Goal: Task Accomplishment & Management: Manage account settings

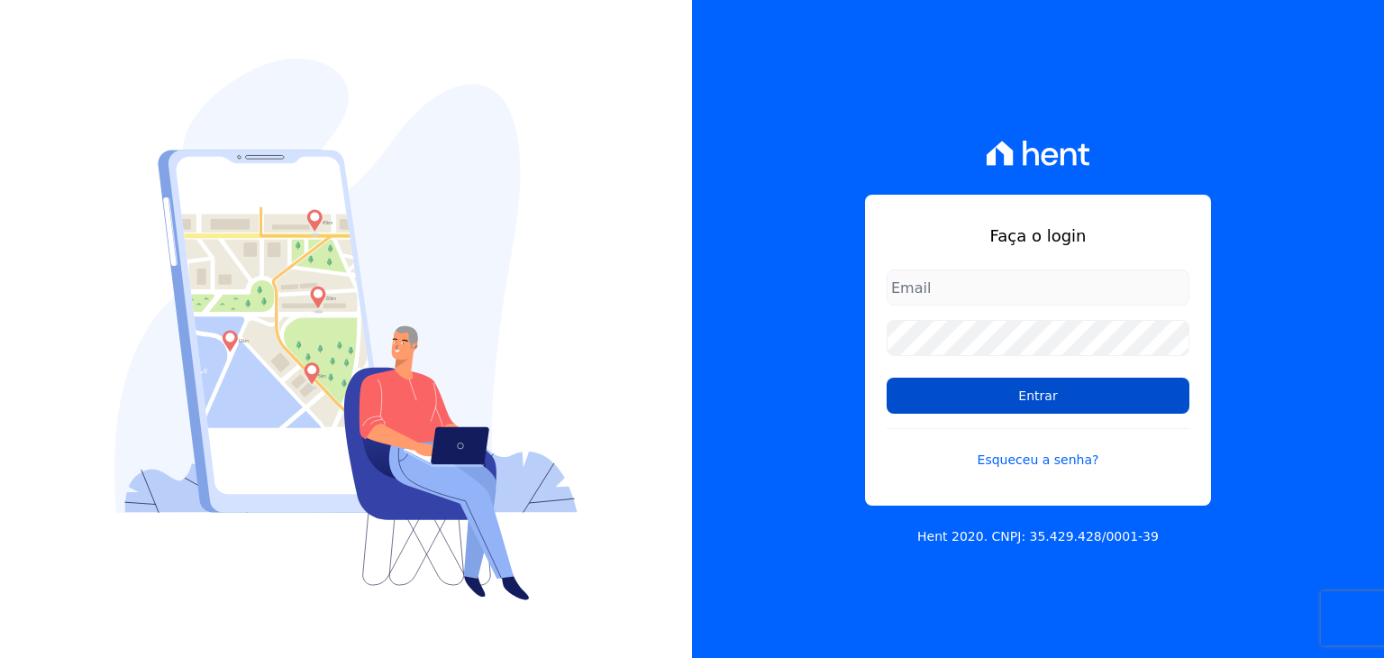
type input "[EMAIL_ADDRESS][DOMAIN_NAME]"
click at [1108, 395] on input "Entrar" at bounding box center [1038, 395] width 303 height 36
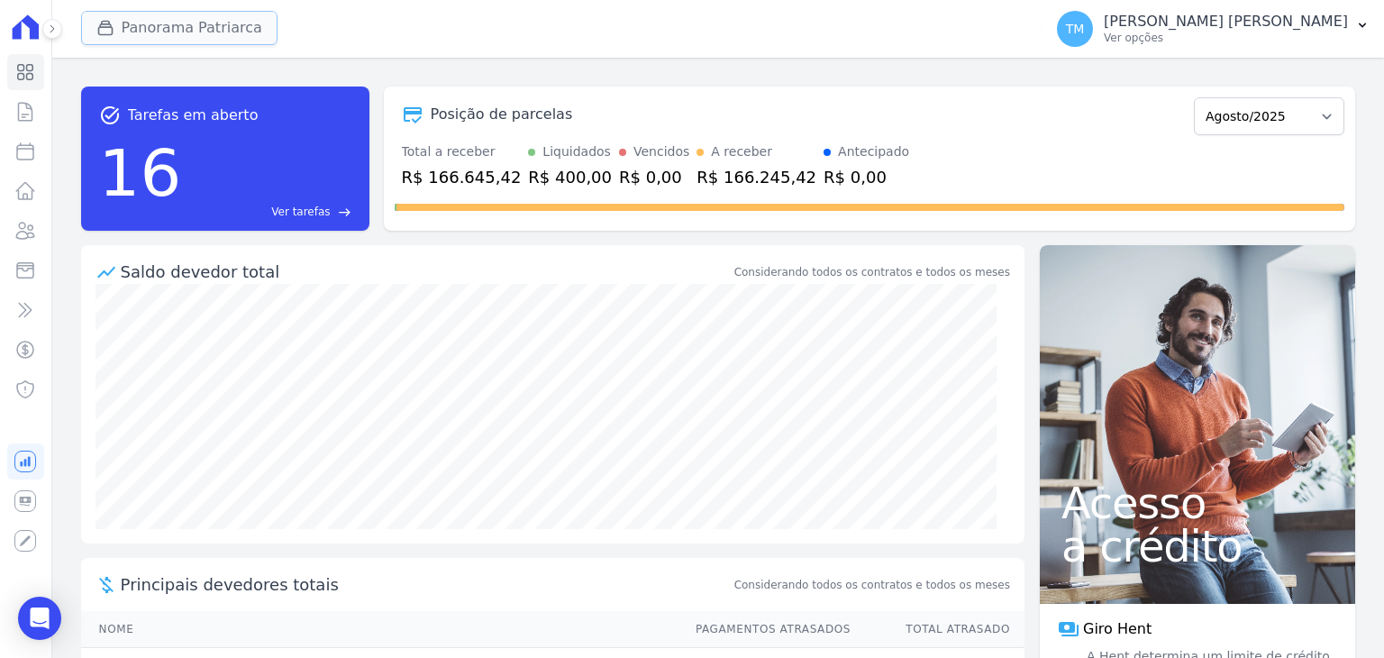
click at [220, 43] on button "Panorama Patriarca" at bounding box center [179, 28] width 196 height 34
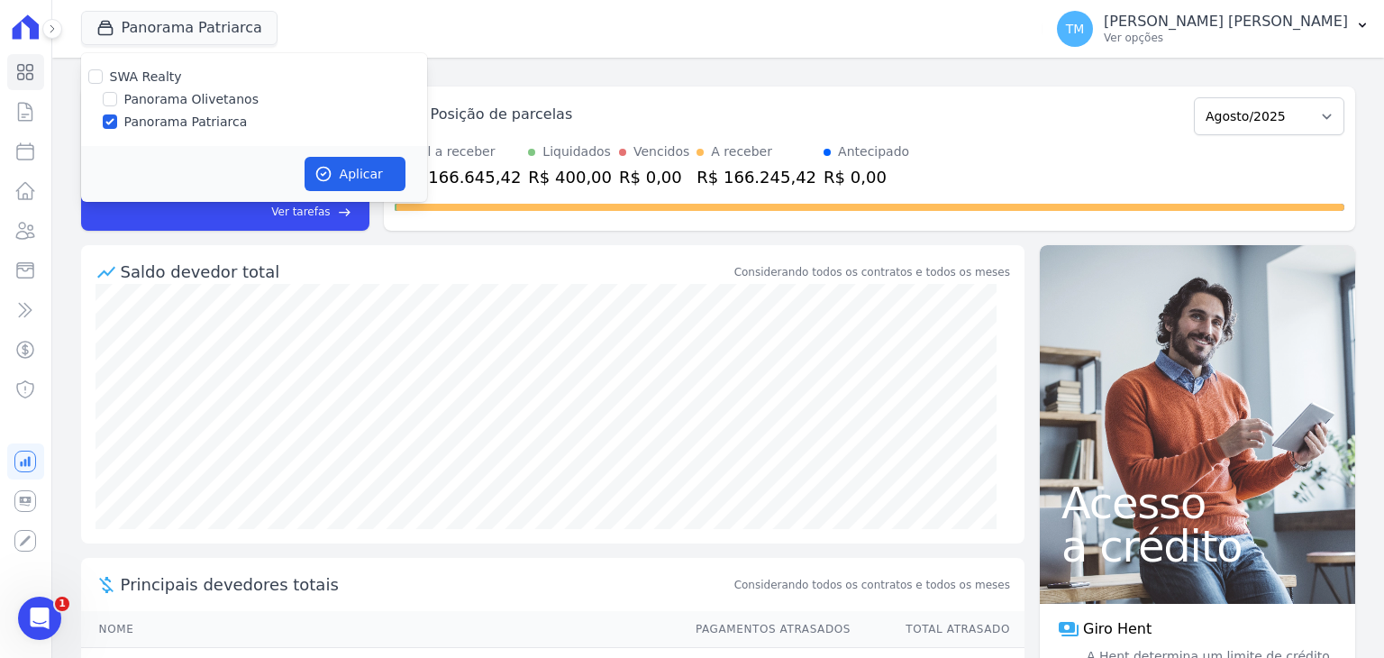
click at [213, 102] on label "Panorama Olivetanos" at bounding box center [191, 99] width 134 height 19
click at [117, 102] on input "Panorama Olivetanos" at bounding box center [110, 99] width 14 height 14
checkbox input "true"
click at [209, 119] on label "Panorama Patriarca" at bounding box center [185, 122] width 123 height 19
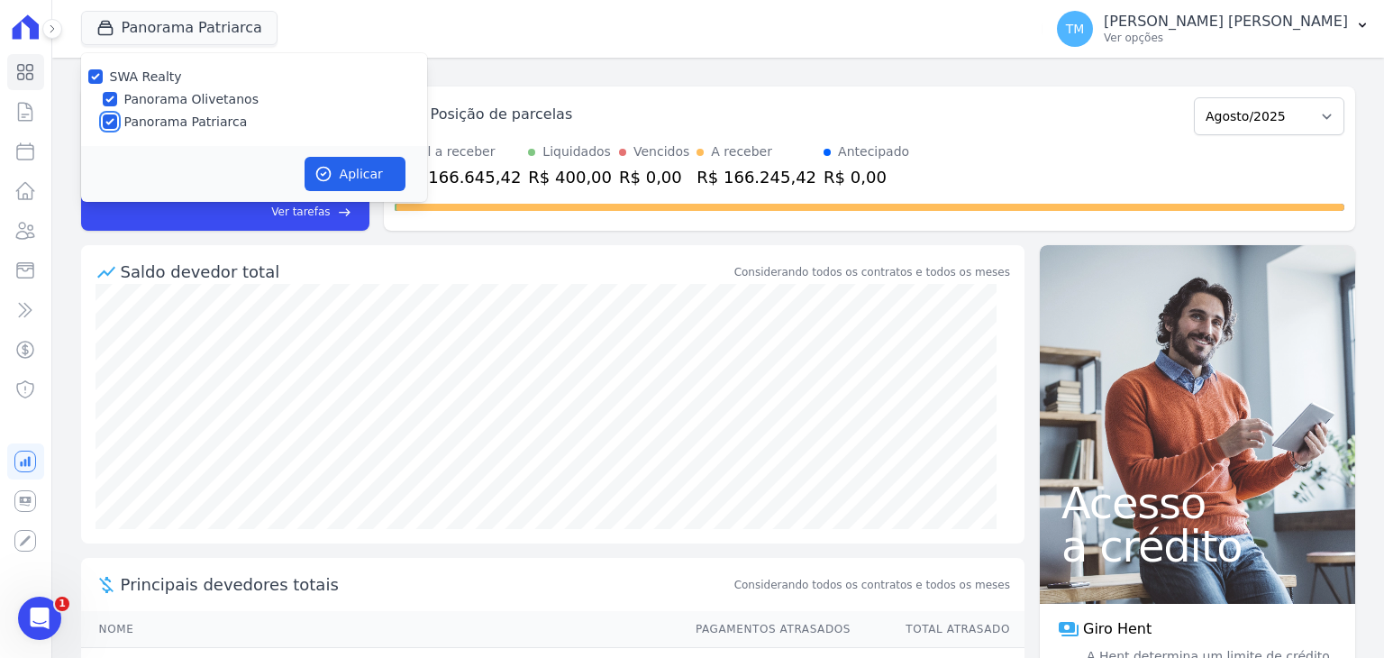
click at [117, 119] on input "Panorama Patriarca" at bounding box center [110, 121] width 14 height 14
checkbox input "false"
click at [355, 164] on button "Aplicar" at bounding box center [355, 174] width 101 height 34
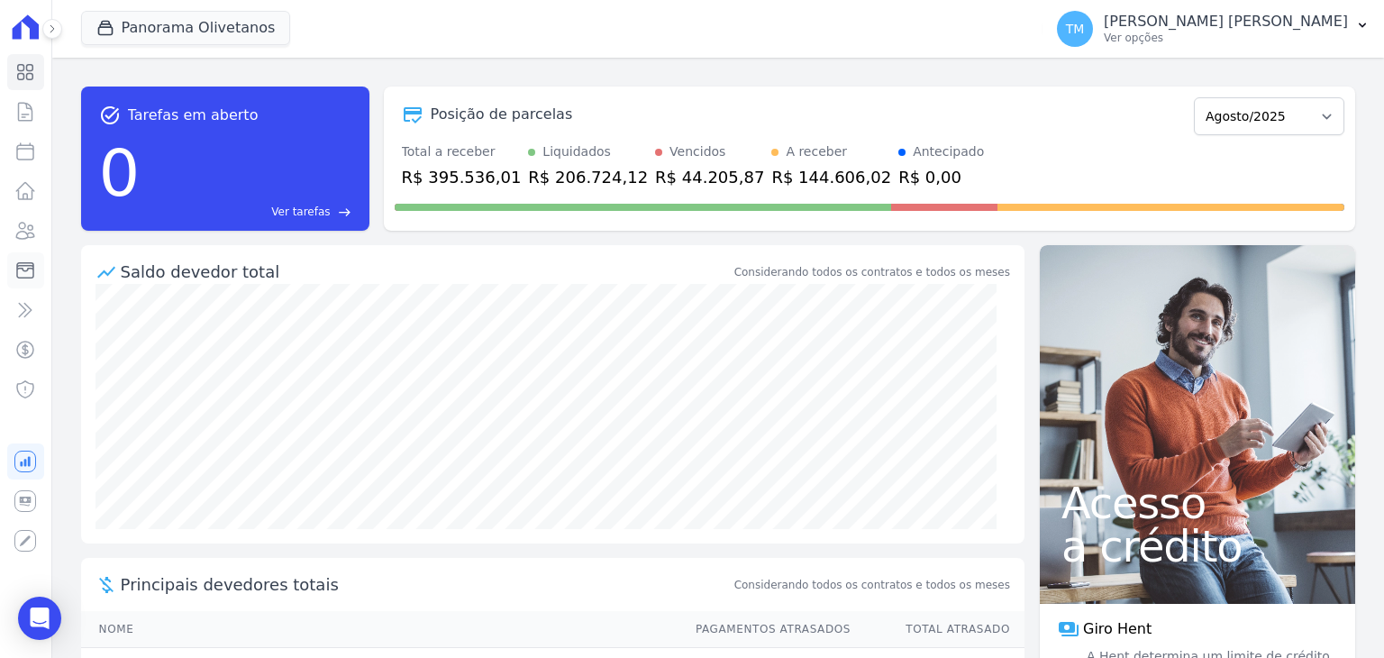
click at [25, 268] on icon at bounding box center [25, 270] width 22 height 22
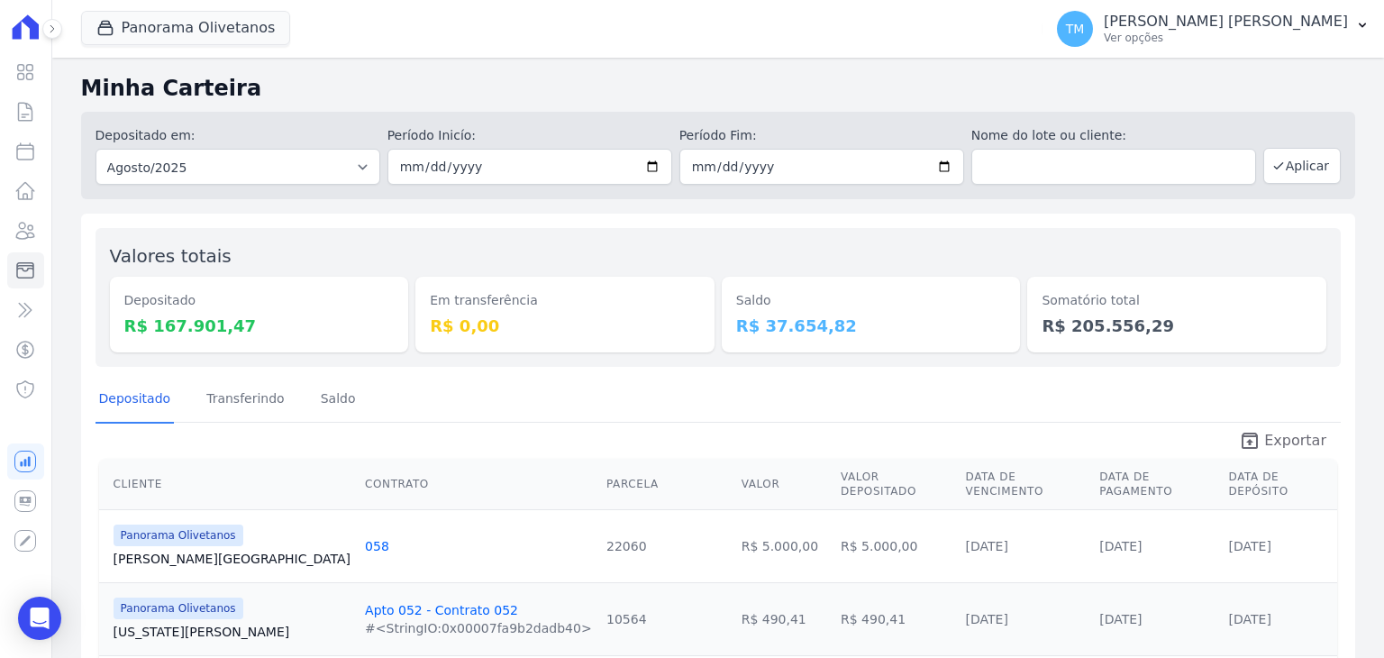
click at [1299, 441] on span "Exportar" at bounding box center [1295, 441] width 62 height 22
click at [1312, 36] on p "Ver opções" at bounding box center [1226, 38] width 244 height 14
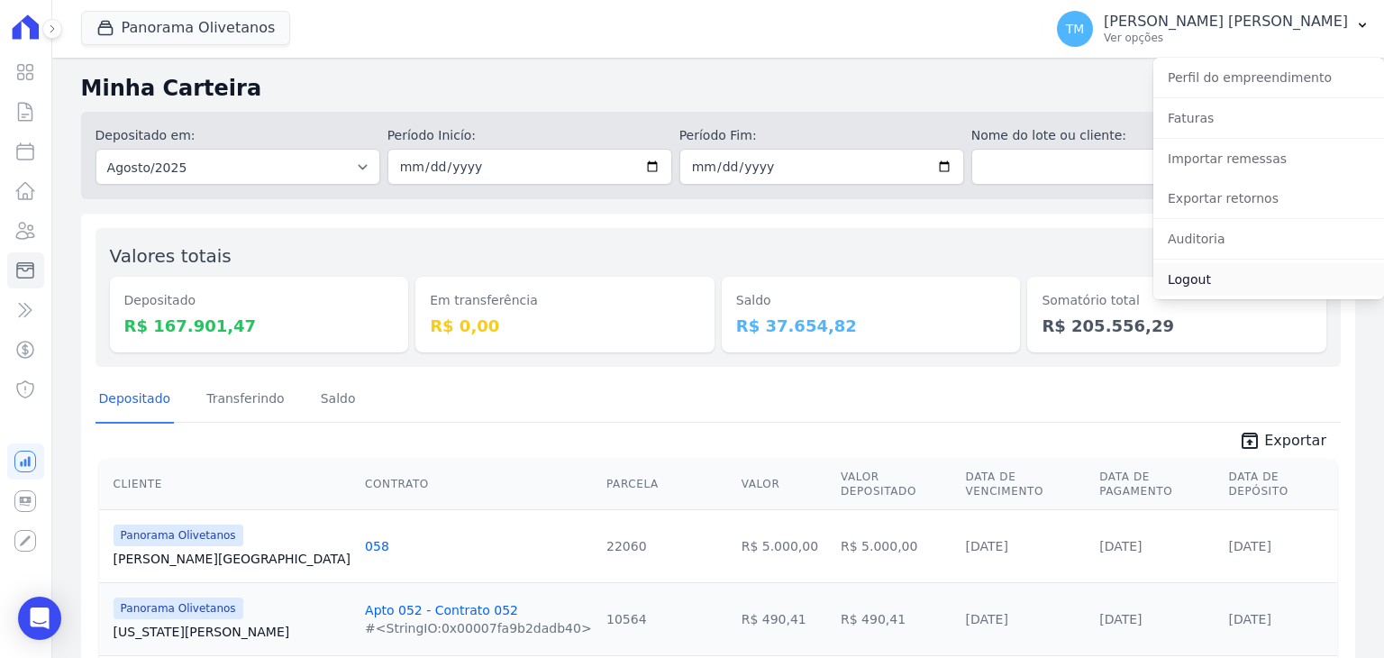
click at [1218, 271] on link "Logout" at bounding box center [1268, 279] width 231 height 32
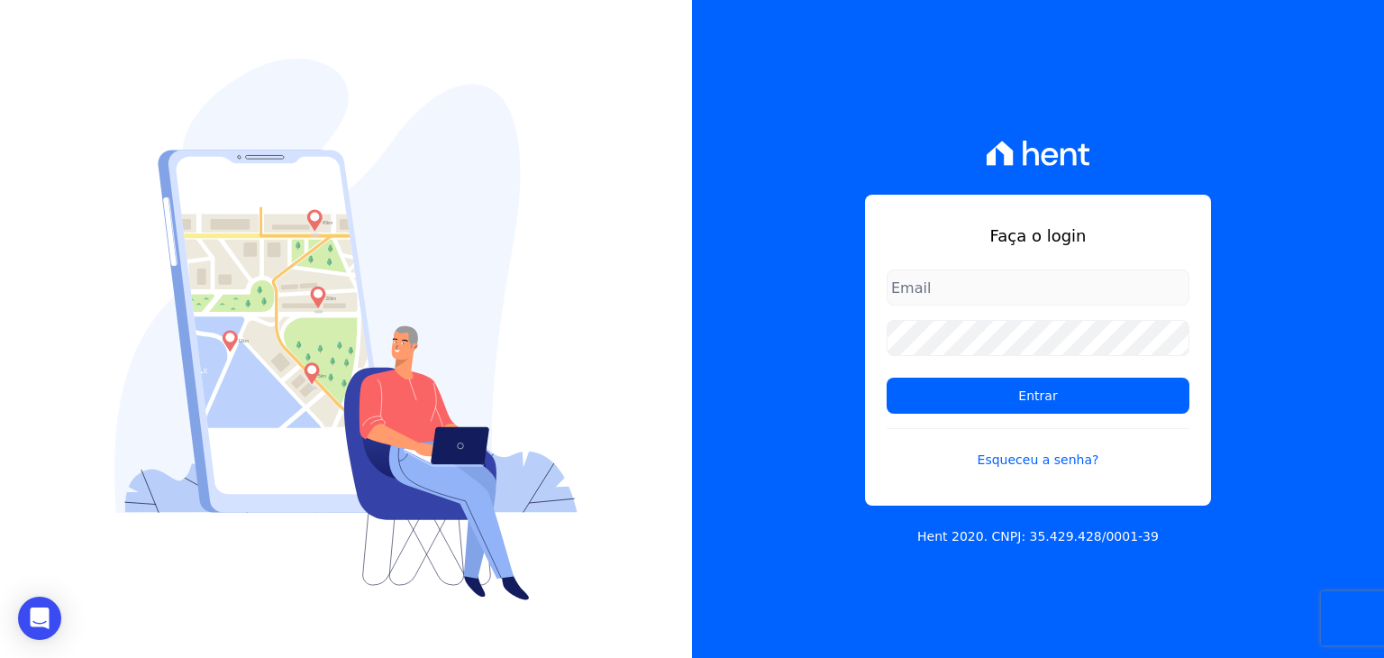
type input "[EMAIL_ADDRESS][DOMAIN_NAME]"
